Goal: Information Seeking & Learning: Learn about a topic

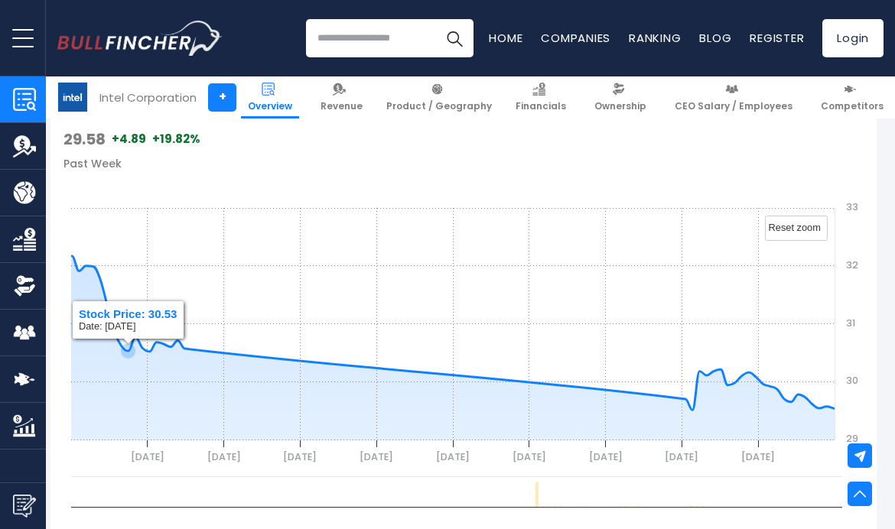
scroll to position [663, 7]
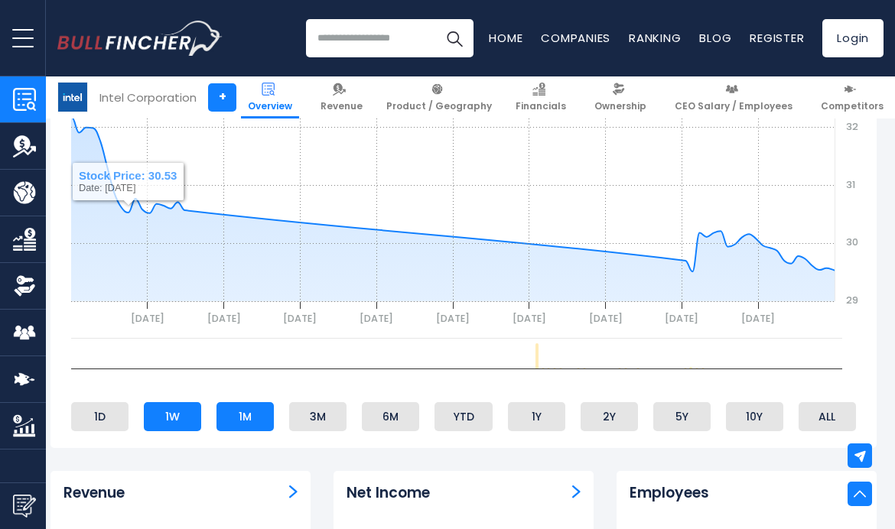
click at [246, 409] on li "1M" at bounding box center [244, 416] width 57 height 29
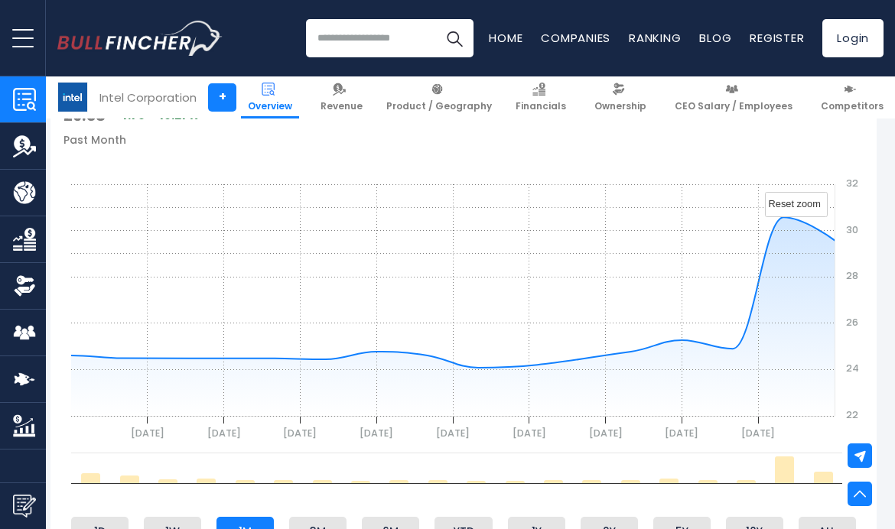
scroll to position [545, 7]
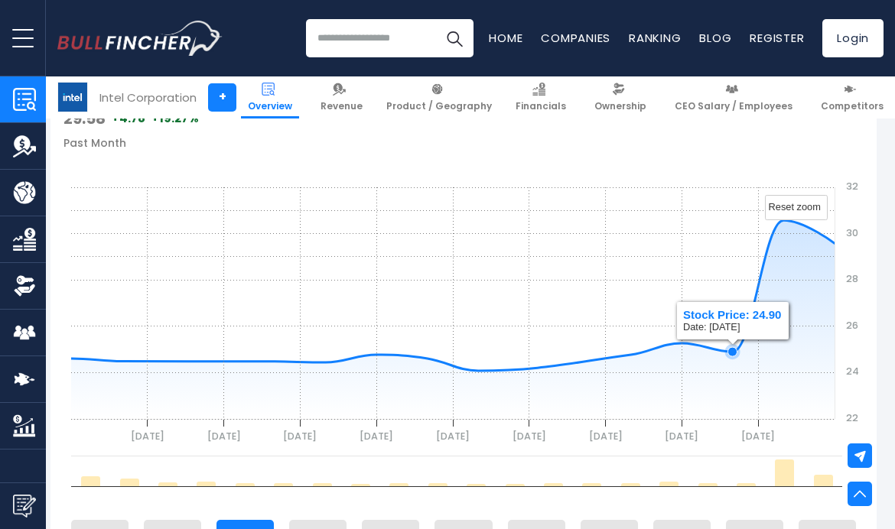
click at [734, 355] on icon "gh" at bounding box center [122, 296] width 1425 height 152
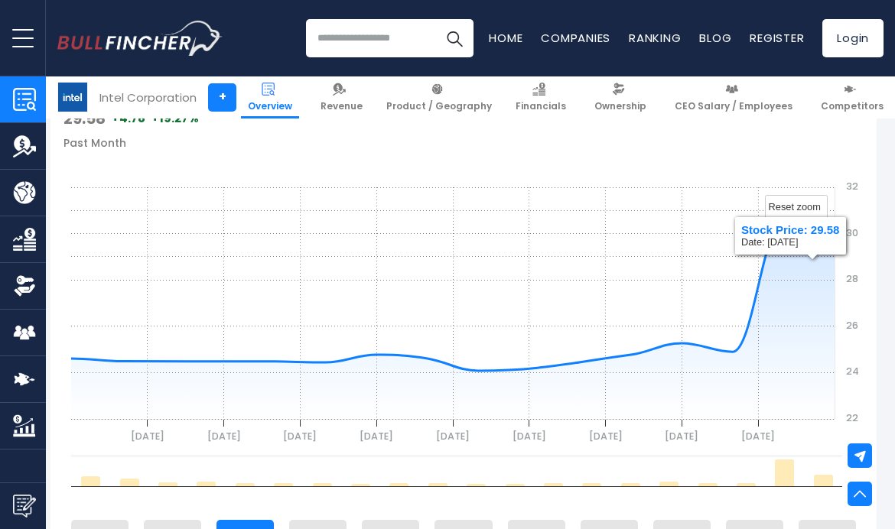
click at [830, 249] on rect "gh" at bounding box center [463, 303] width 800 height 306
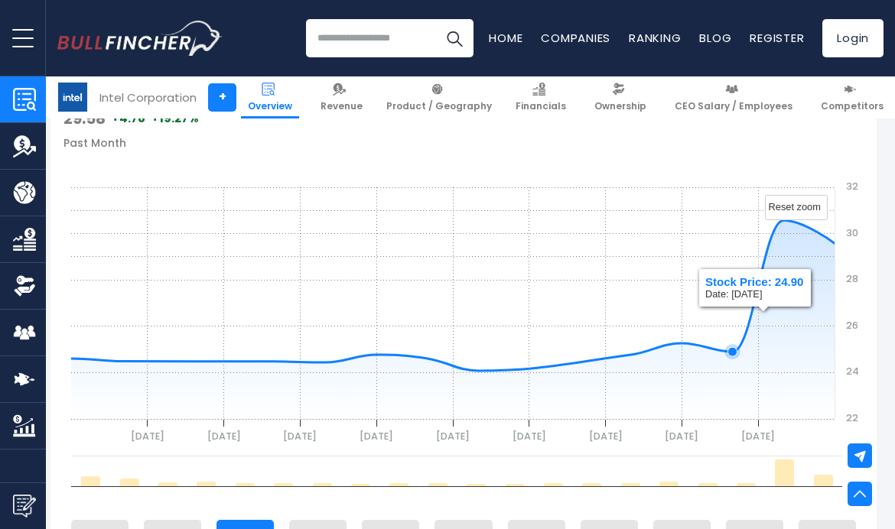
click at [726, 346] on icon "gh" at bounding box center [732, 351] width 15 height 15
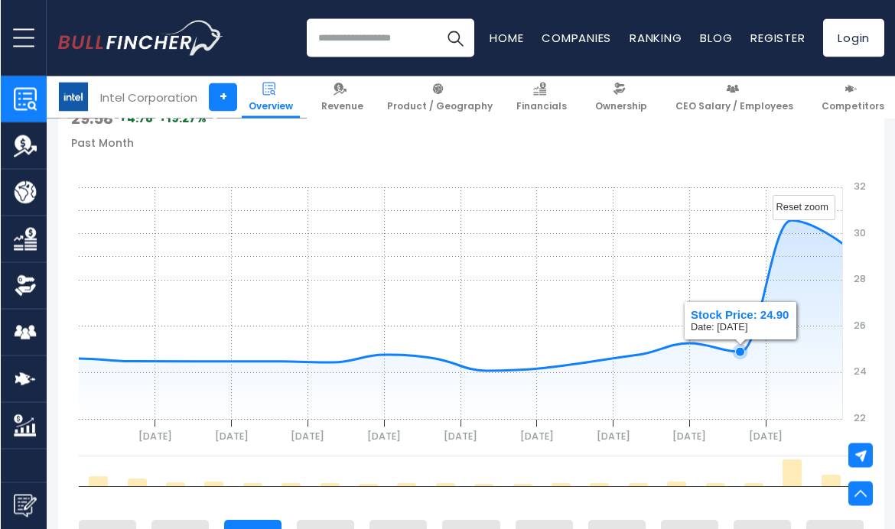
scroll to position [545, 0]
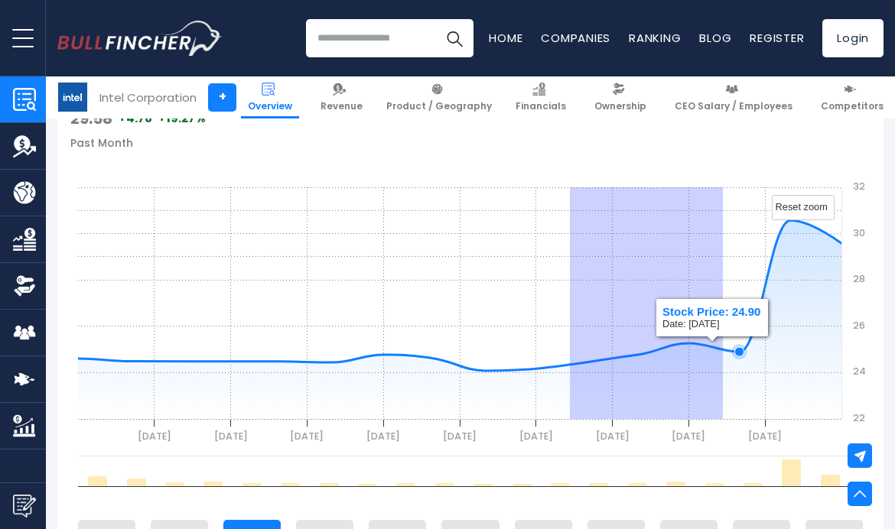
drag, startPoint x: 570, startPoint y: 382, endPoint x: 727, endPoint y: 385, distance: 156.8
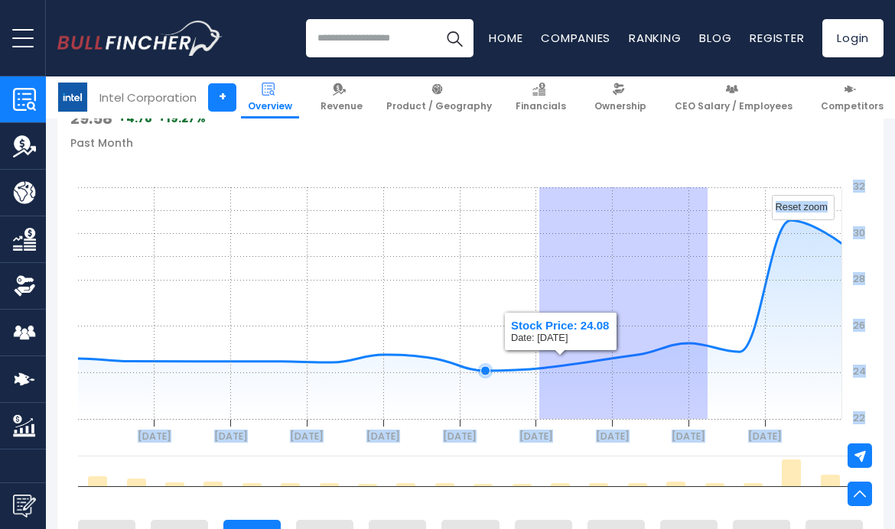
drag, startPoint x: 708, startPoint y: 379, endPoint x: 517, endPoint y: 390, distance: 190.8
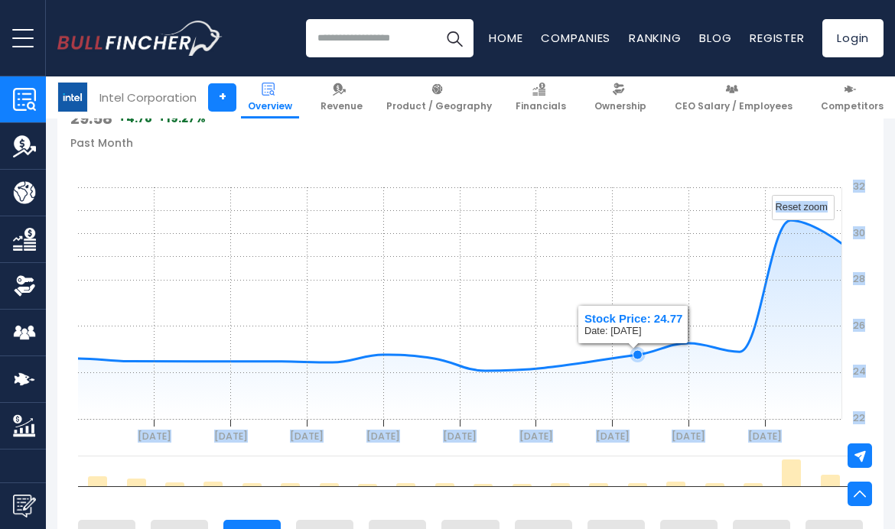
click at [603, 235] on rect "gh" at bounding box center [470, 303] width 800 height 306
click at [571, 162] on rect "gh" at bounding box center [470, 303] width 800 height 306
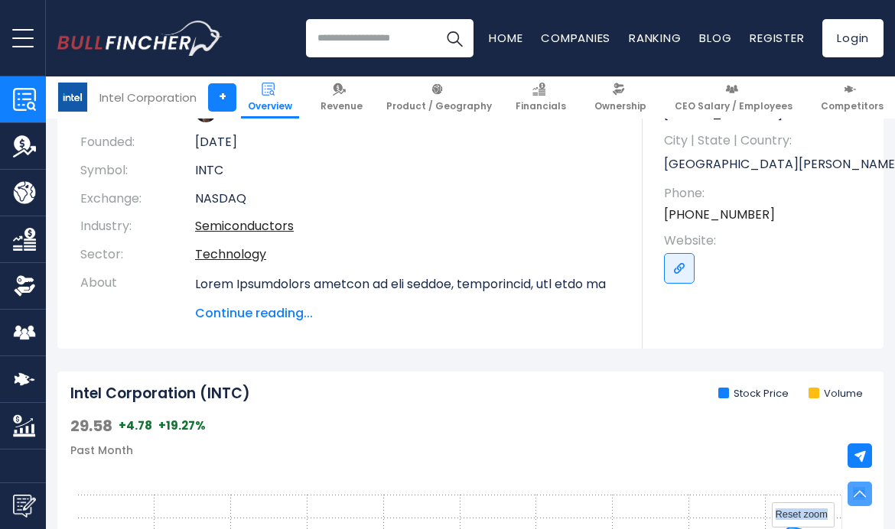
scroll to position [123, 0]
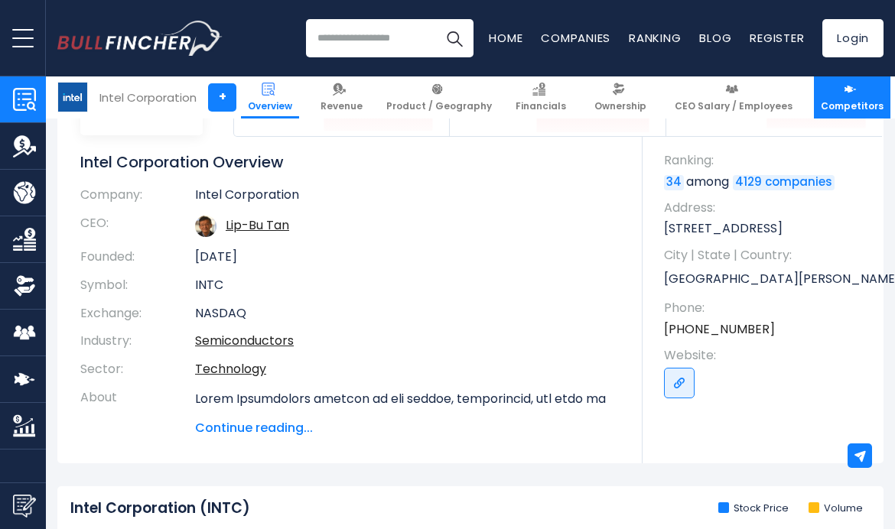
click at [818, 93] on link "Competitors" at bounding box center [852, 97] width 76 height 42
click at [838, 102] on span "Competitors" at bounding box center [852, 106] width 63 height 12
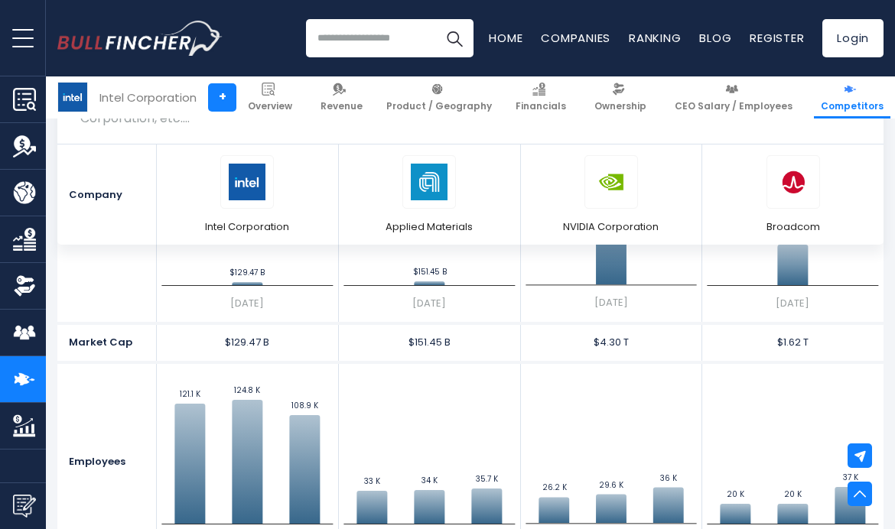
scroll to position [749, 0]
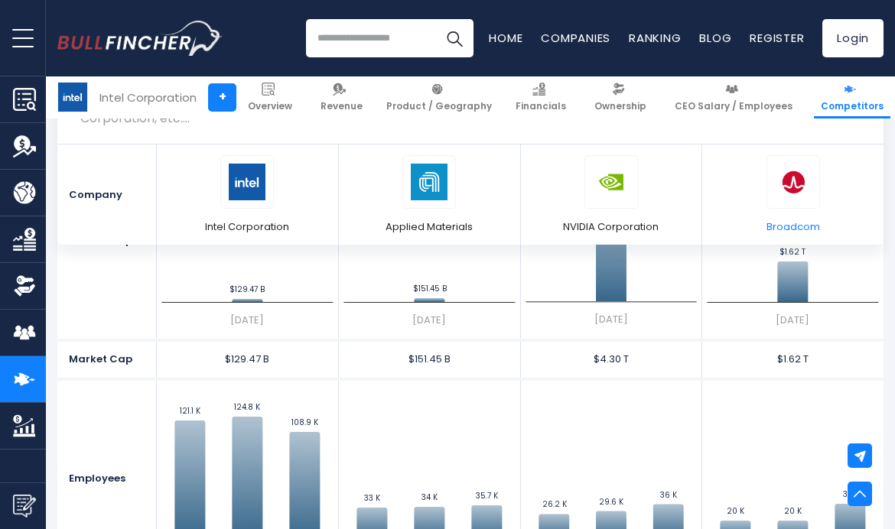
click at [789, 181] on img at bounding box center [793, 182] width 37 height 37
click at [791, 176] on img at bounding box center [793, 182] width 37 height 37
click at [795, 177] on img at bounding box center [793, 182] width 37 height 37
click at [793, 230] on span "Broadcom" at bounding box center [793, 227] width 54 height 14
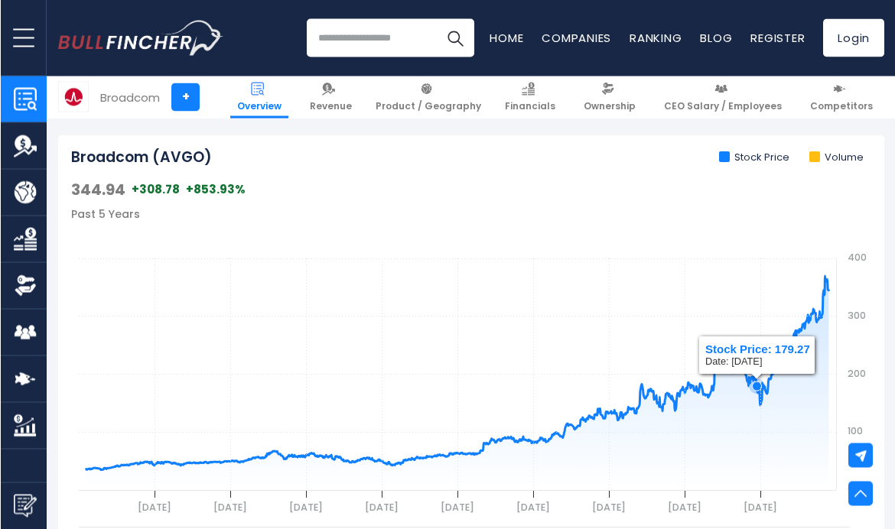
scroll to position [474, 0]
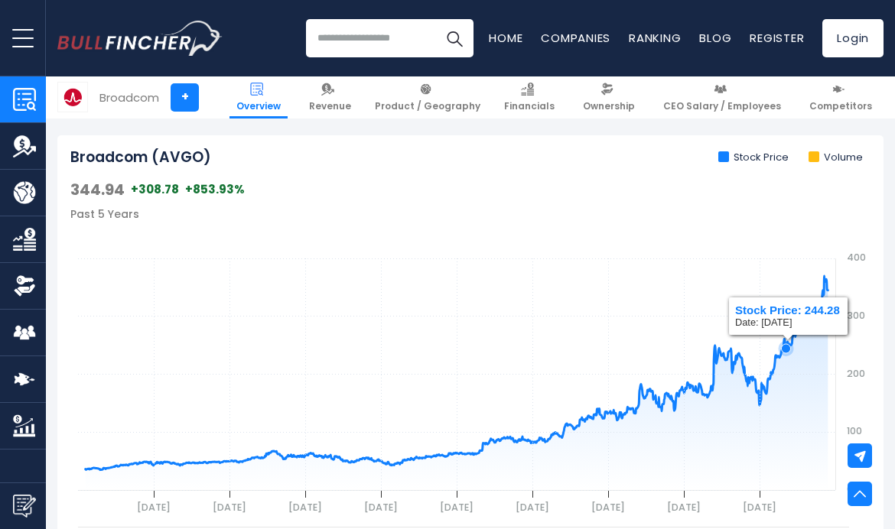
click at [786, 403] on rect "gh" at bounding box center [470, 374] width 800 height 306
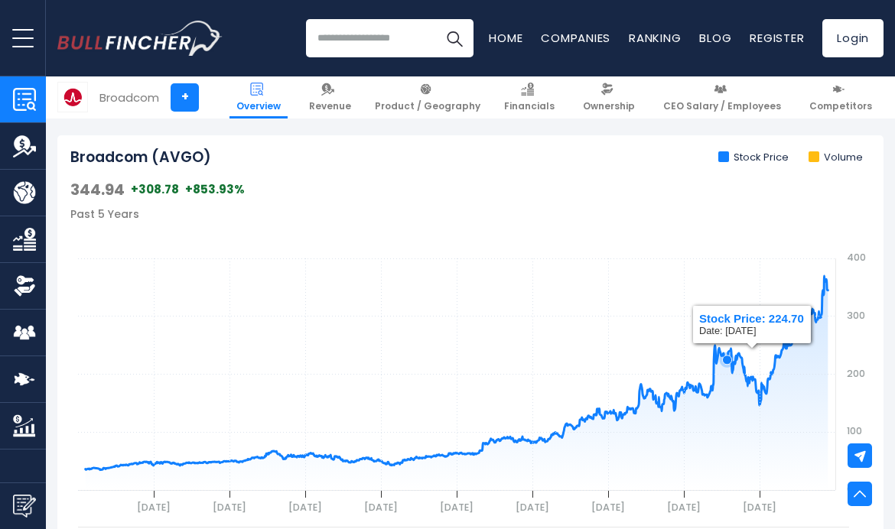
click at [727, 407] on rect "gh" at bounding box center [470, 374] width 800 height 306
click at [803, 331] on icon "gh" at bounding box center [457, 373] width 743 height 194
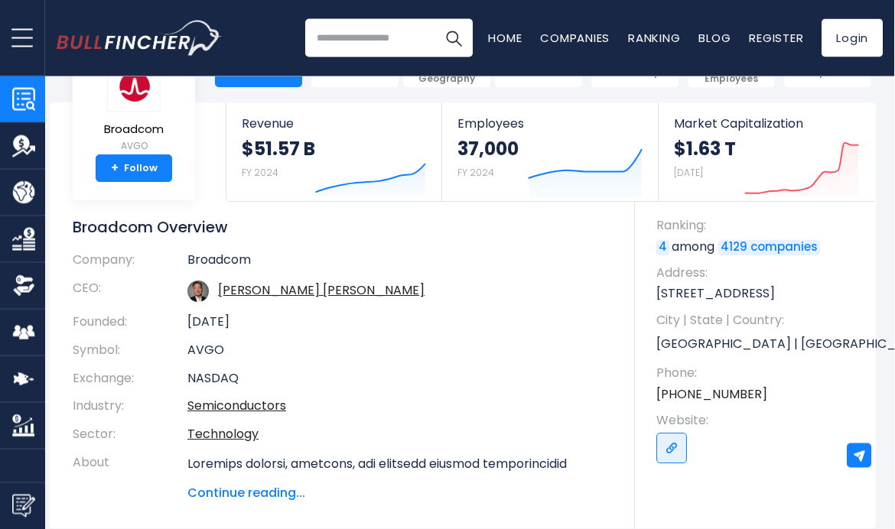
scroll to position [0, 7]
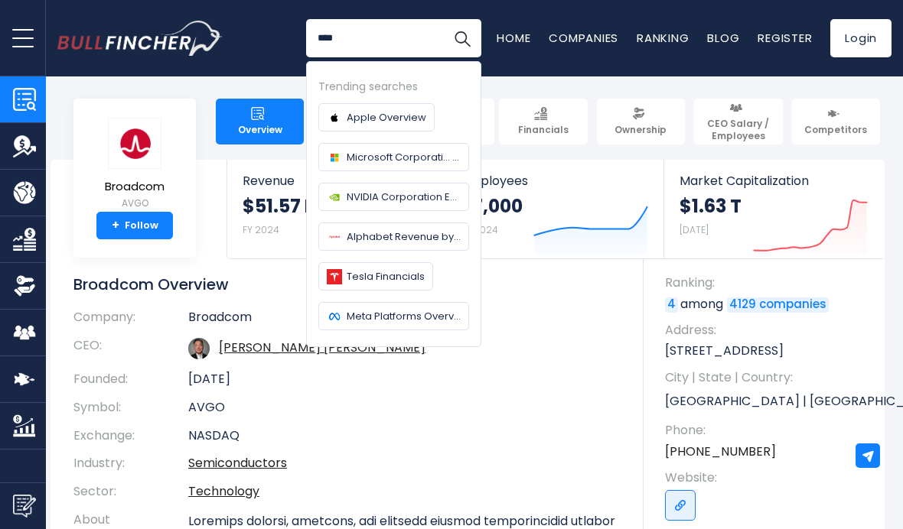
click at [368, 47] on input "****" at bounding box center [393, 38] width 175 height 38
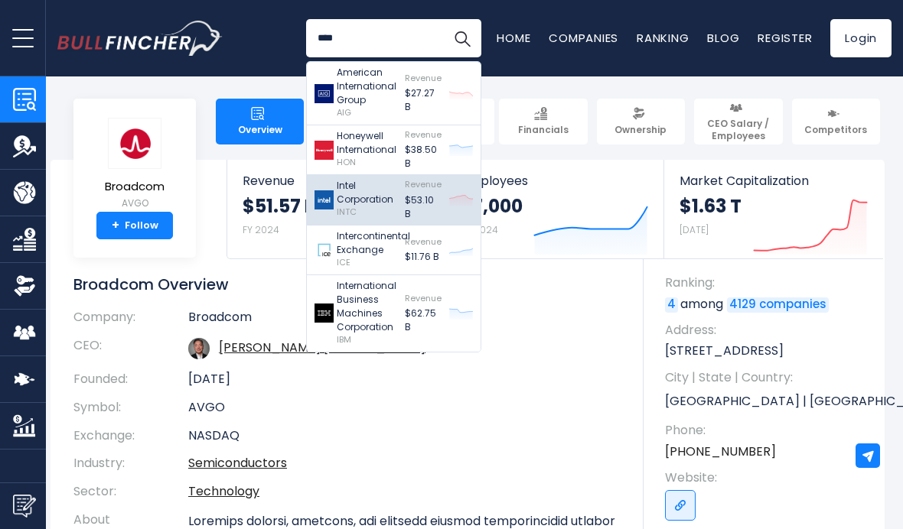
type input "****"
click at [375, 193] on p "Intel Corporation" at bounding box center [367, 193] width 60 height 28
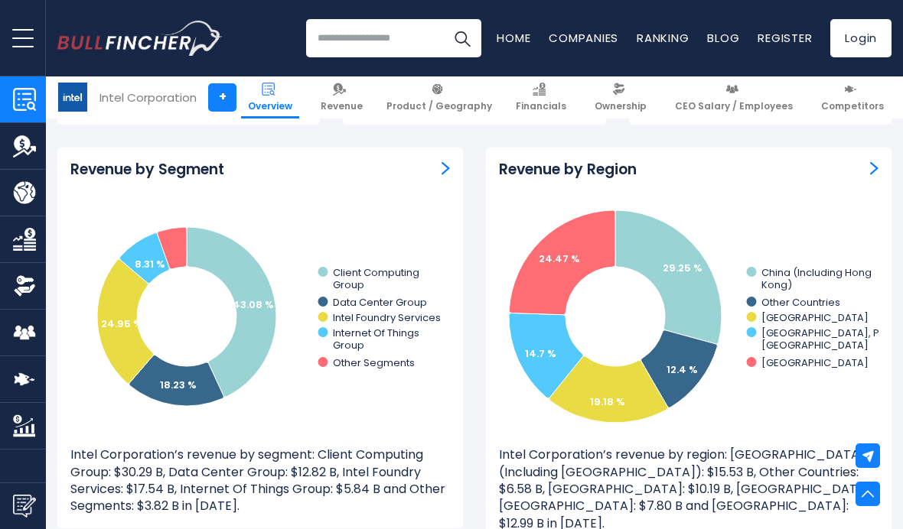
scroll to position [1396, 0]
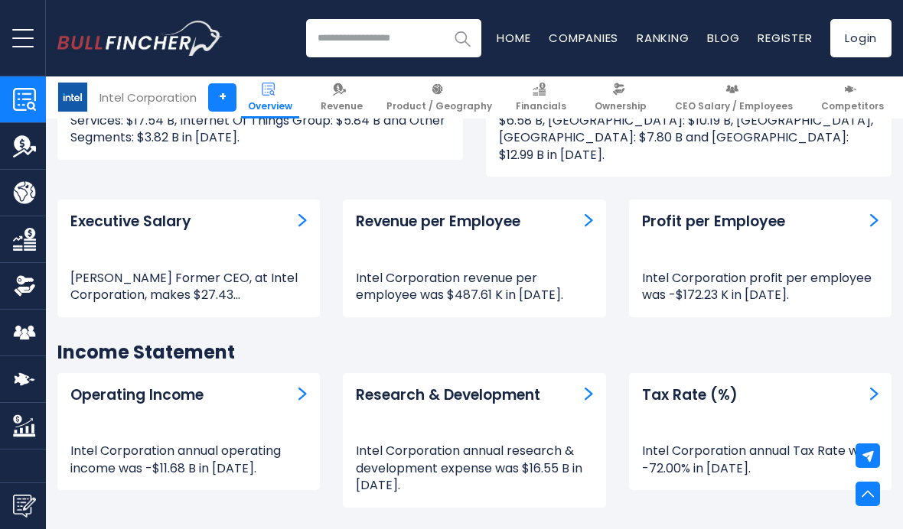
drag, startPoint x: 460, startPoint y: 23, endPoint x: 463, endPoint y: 32, distance: 9.5
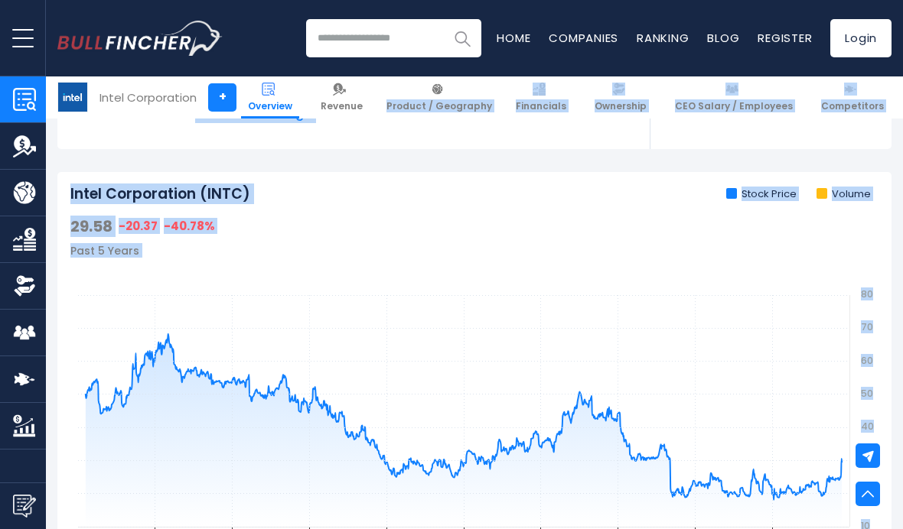
scroll to position [382, 0]
